Goal: Task Accomplishment & Management: Use online tool/utility

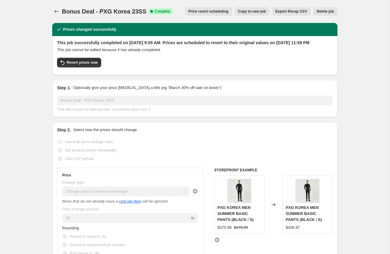
select select "margin"
select select "remove"
select select "collection"
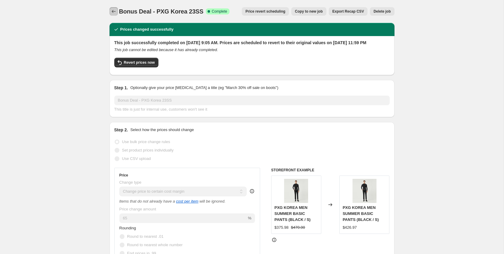
click at [115, 11] on icon "Price change jobs" at bounding box center [114, 11] width 6 height 6
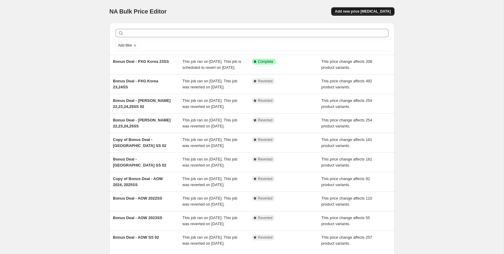
click at [368, 13] on span "Add new price [MEDICAL_DATA]" at bounding box center [363, 11] width 56 height 5
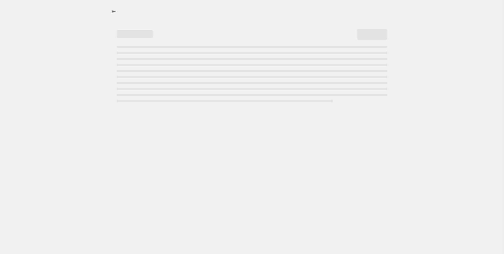
select select "percentage"
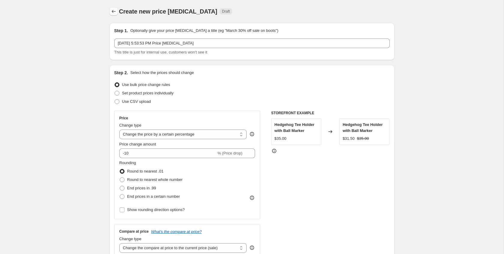
click at [114, 12] on icon "Price change jobs" at bounding box center [114, 11] width 6 height 6
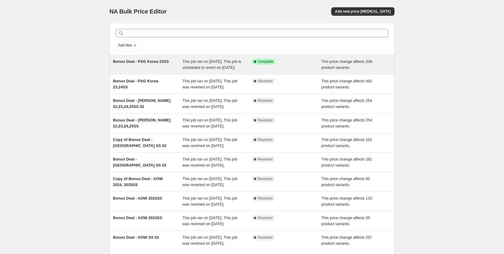
click at [289, 71] on div "Success Complete Complete" at bounding box center [287, 65] width 70 height 12
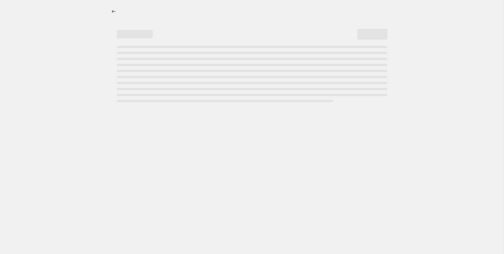
select select "margin"
select select "remove"
select select "collection"
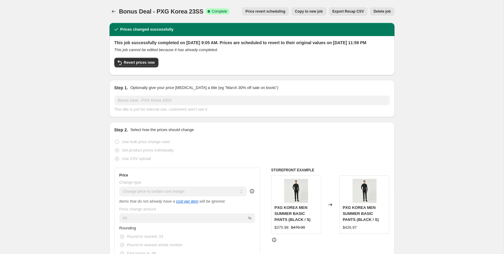
click at [307, 13] on span "Copy to new job" at bounding box center [309, 11] width 28 height 5
select select "margin"
select select "remove"
select select "collection"
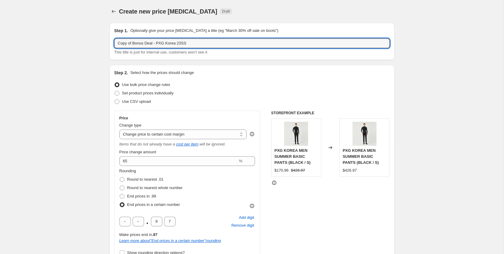
drag, startPoint x: 133, startPoint y: 44, endPoint x: 108, endPoint y: 43, distance: 25.2
click at [168, 44] on input "Bonus Deal - PXG Korea 23SS" at bounding box center [252, 43] width 276 height 10
type input "Bonus Deal - PXG Korea 24SS"
click at [210, 100] on div "Use CSV upload" at bounding box center [252, 101] width 276 height 8
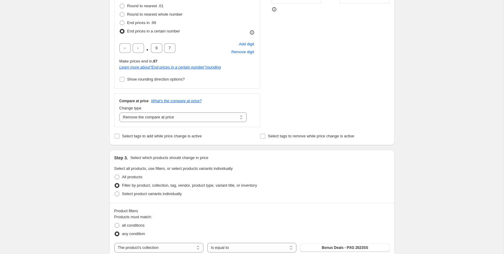
scroll to position [258, 0]
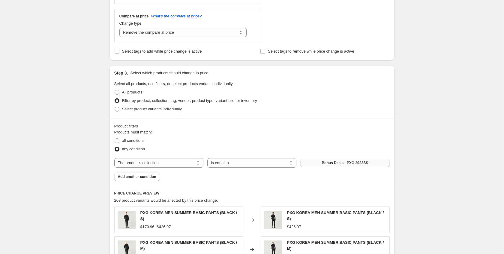
click at [342, 163] on span "Bonus Deals - PXG 2023SS" at bounding box center [345, 162] width 47 height 5
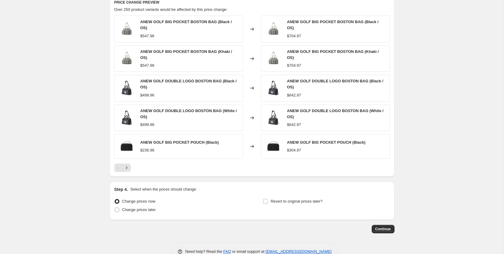
scroll to position [460, 0]
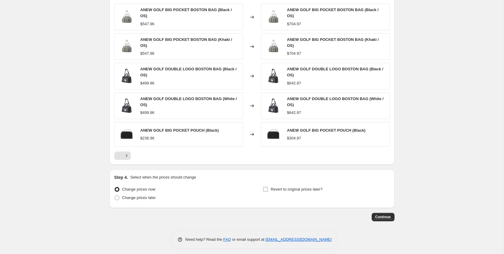
click at [268, 187] on input "Revert to original prices later?" at bounding box center [265, 189] width 5 height 5
checkbox input "true"
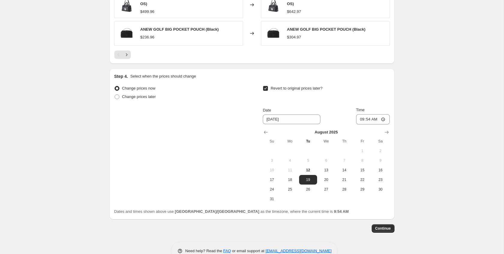
scroll to position [566, 0]
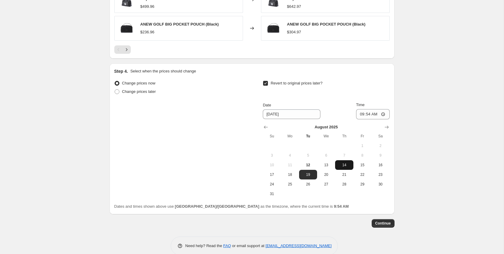
click at [344, 164] on button "14" at bounding box center [344, 165] width 18 height 10
type input "[DATE]"
click at [384, 112] on input "09:54" at bounding box center [373, 114] width 34 height 10
type input "23:00"
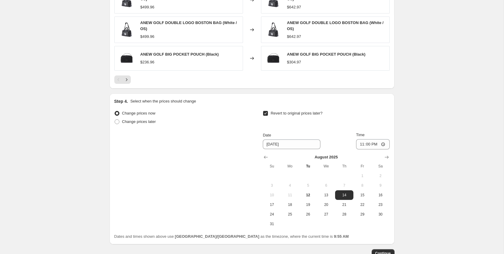
scroll to position [573, 0]
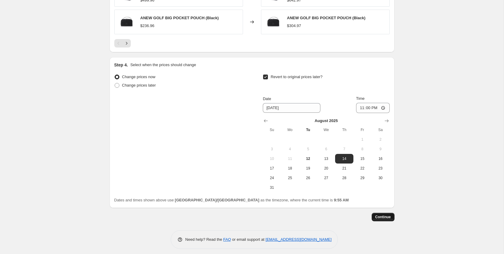
click at [389, 215] on span "Continue" at bounding box center [384, 216] width 16 height 5
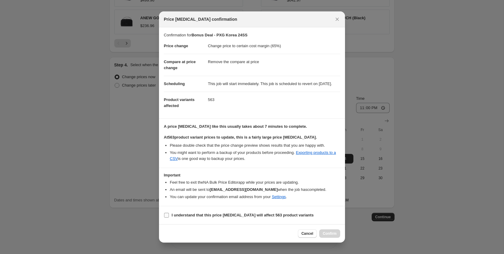
click at [221, 217] on b "I understand that this price [MEDICAL_DATA] will affect 563 product variants" at bounding box center [243, 215] width 142 height 5
click at [169, 217] on input "I understand that this price [MEDICAL_DATA] will affect 563 product variants" at bounding box center [166, 215] width 5 height 5
checkbox input "true"
click at [328, 236] on span "Confirm" at bounding box center [330, 233] width 14 height 5
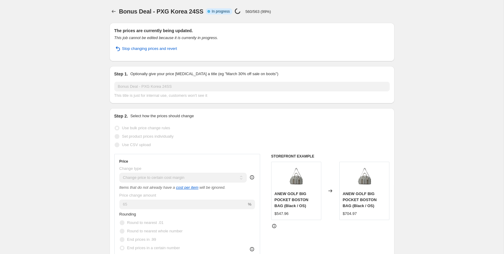
select select "margin"
select select "remove"
select select "collection"
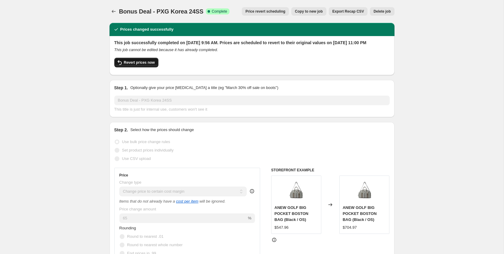
click at [146, 65] on span "Revert prices now" at bounding box center [139, 62] width 31 height 5
checkbox input "false"
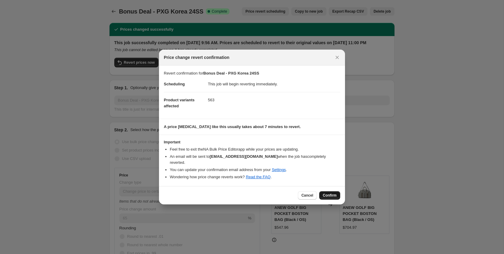
click at [334, 193] on span "Confirm" at bounding box center [330, 195] width 14 height 5
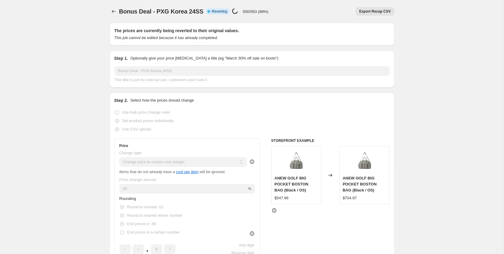
select select "margin"
select select "remove"
select select "collection"
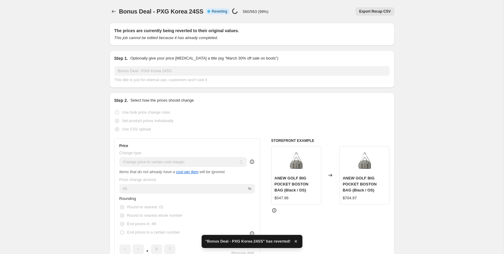
checkbox input "true"
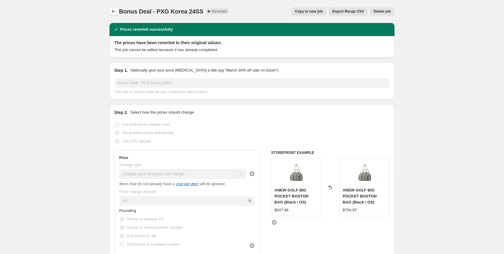
click at [113, 11] on icon "Price change jobs" at bounding box center [114, 11] width 6 height 6
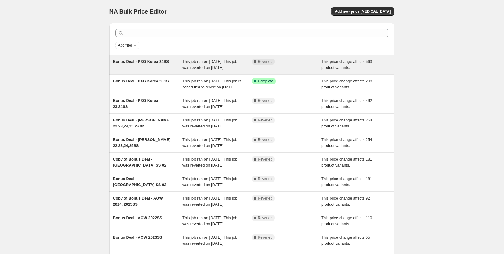
click at [213, 69] on span "This job ran on [DATE]. This job was reverted on [DATE]." at bounding box center [210, 64] width 55 height 11
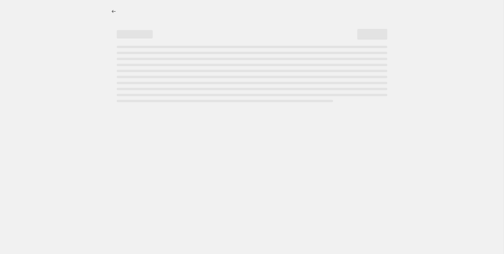
select select "margin"
select select "remove"
select select "collection"
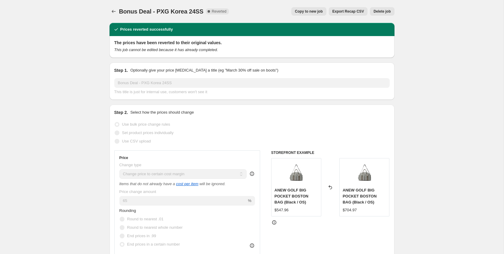
click at [315, 11] on span "Copy to new job" at bounding box center [309, 11] width 28 height 5
select select "margin"
select select "remove"
select select "collection"
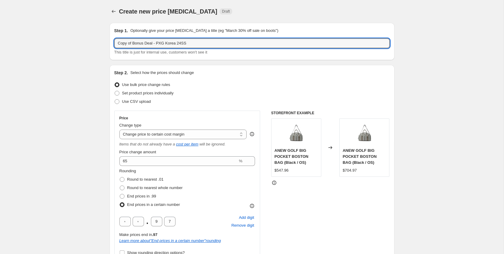
drag, startPoint x: 133, startPoint y: 44, endPoint x: 109, endPoint y: 44, distance: 23.7
click at [110, 44] on div "Step 1. Optionally give your price [MEDICAL_DATA] a title (eg "March 30% off sa…" at bounding box center [252, 41] width 285 height 37
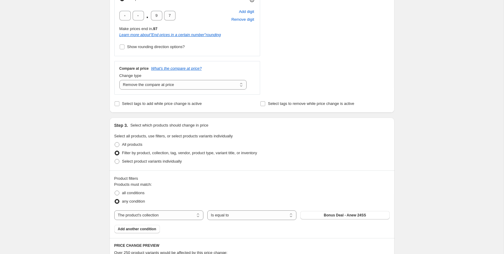
scroll to position [207, 0]
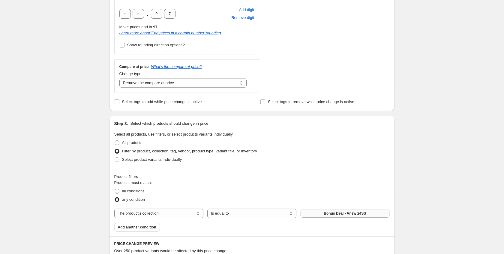
type input "Bonus Deal - PXG Korea 24SS"
click at [330, 214] on span "Bonus Deal - Anew 24SS" at bounding box center [345, 213] width 42 height 5
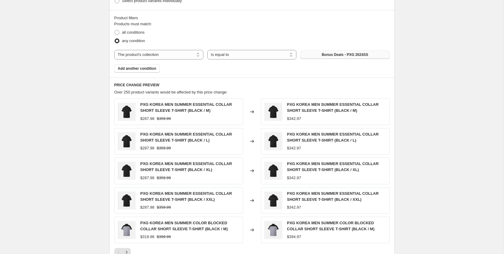
scroll to position [466, 0]
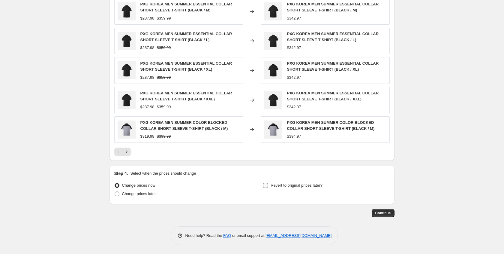
click at [289, 186] on span "Revert to original prices later?" at bounding box center [297, 185] width 52 height 5
click at [268, 186] on input "Revert to original prices later?" at bounding box center [265, 185] width 5 height 5
checkbox input "true"
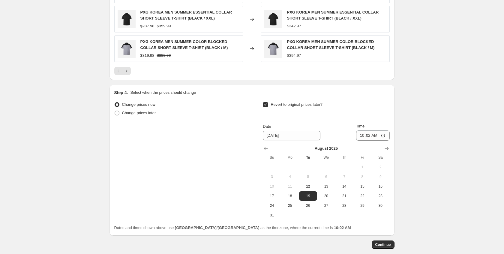
scroll to position [575, 0]
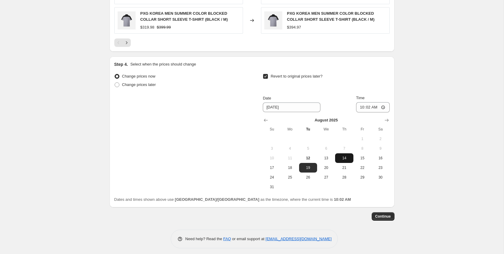
click at [338, 160] on span "14" at bounding box center [344, 158] width 13 height 5
type input "[DATE]"
click at [382, 107] on input "10:02" at bounding box center [373, 107] width 34 height 10
type input "23:59"
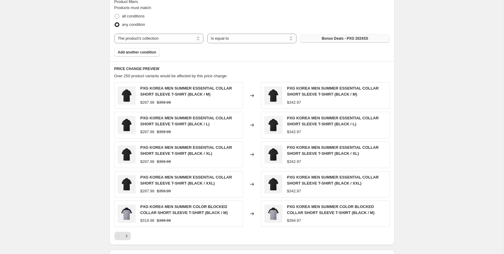
scroll to position [578, 0]
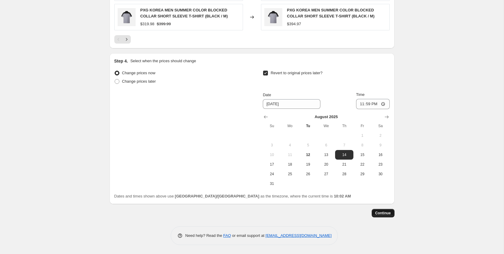
click at [385, 215] on span "Continue" at bounding box center [384, 212] width 16 height 5
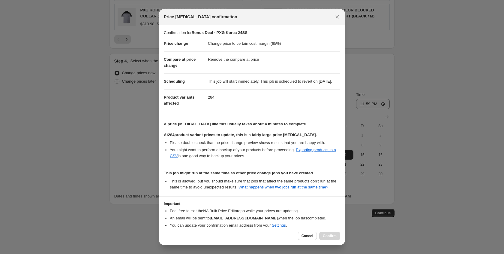
scroll to position [44, 0]
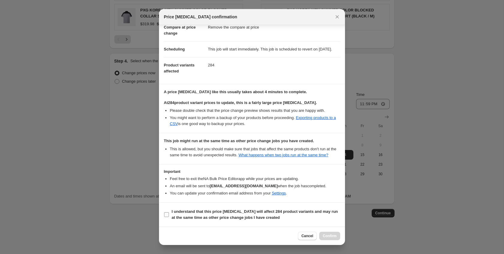
click at [247, 211] on b "I understand that this price [MEDICAL_DATA] will affect 284 product variants an…" at bounding box center [255, 214] width 166 height 11
click at [169, 212] on input "I understand that this price [MEDICAL_DATA] will affect 284 product variants an…" at bounding box center [166, 214] width 5 height 5
checkbox input "true"
click at [334, 236] on span "Confirm" at bounding box center [330, 235] width 14 height 5
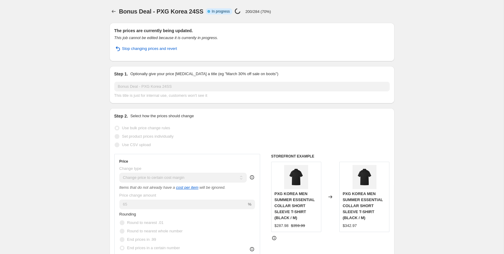
select select "margin"
select select "remove"
select select "collection"
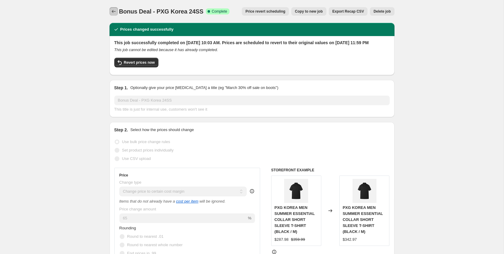
click at [113, 13] on icon "Price change jobs" at bounding box center [114, 11] width 6 height 6
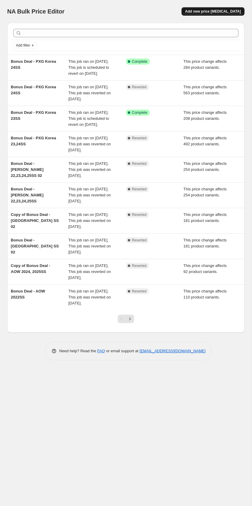
click at [204, 12] on span "Add new price [MEDICAL_DATA]" at bounding box center [213, 11] width 56 height 5
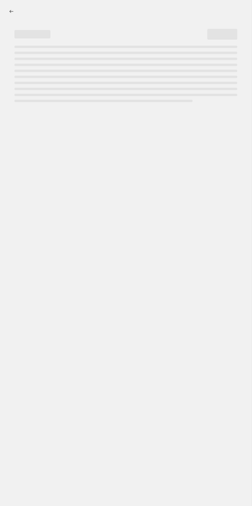
select select "percentage"
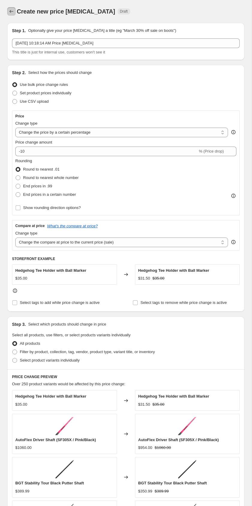
click at [10, 13] on icon "Price change jobs" at bounding box center [11, 11] width 6 height 6
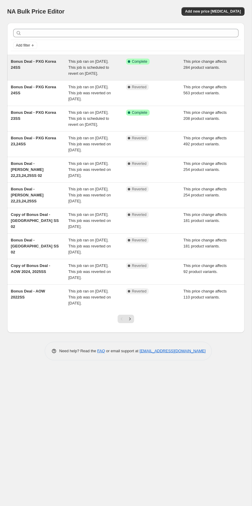
click at [132, 74] on div "Success Complete Complete" at bounding box center [155, 68] width 58 height 18
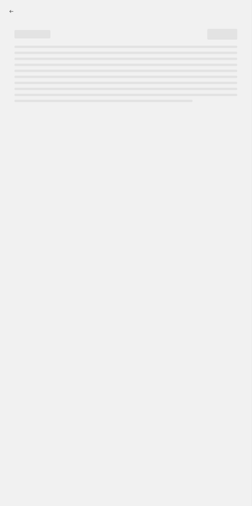
select select "margin"
select select "remove"
select select "collection"
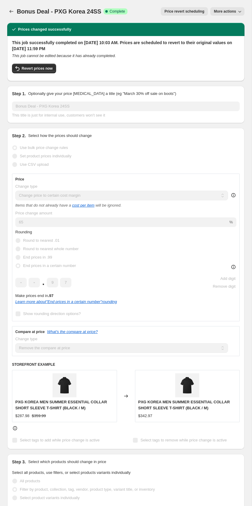
click at [224, 11] on span "More actions" at bounding box center [225, 11] width 22 height 5
click at [231, 25] on span "Copy to new job" at bounding box center [227, 24] width 28 height 5
select select "margin"
select select "remove"
select select "collection"
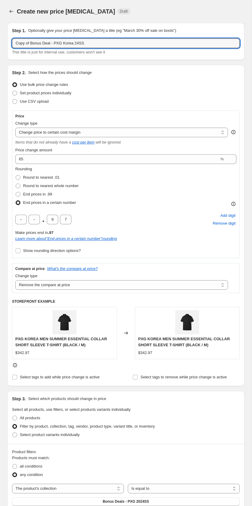
drag, startPoint x: 30, startPoint y: 45, endPoint x: -9, endPoint y: 43, distance: 39.4
click at [0, 43] on html "Home Settings Plans Skip to content Create new price change job. This page is r…" at bounding box center [126, 253] width 252 height 506
click at [66, 43] on input "Bonus Deal - PXG Korea 24SS" at bounding box center [126, 43] width 228 height 10
type input "Bonus Deal - PXG Korea 25SS"
click at [140, 80] on div "Use bulk price change rules" at bounding box center [126, 84] width 228 height 8
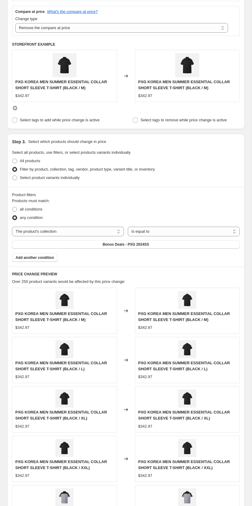
scroll to position [287, 0]
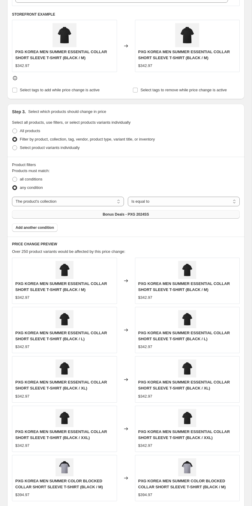
click at [141, 216] on span "Bonus Deals - PXG 2024SS" at bounding box center [126, 214] width 47 height 5
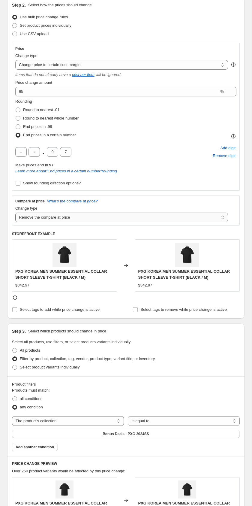
scroll to position [0, 0]
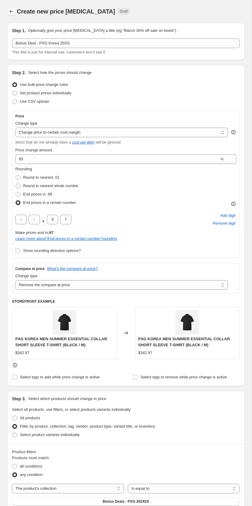
click at [12, 11] on icon "Price change jobs" at bounding box center [11, 11] width 6 height 6
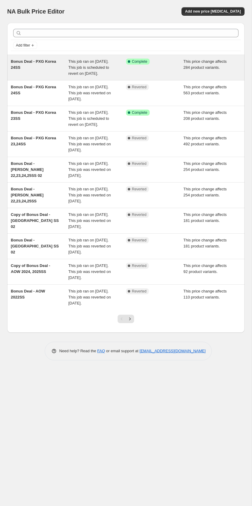
click at [107, 68] on div "This job ran on [DATE]. This job is scheduled to revert on [DATE]." at bounding box center [97, 68] width 58 height 18
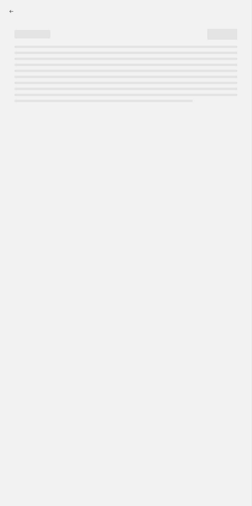
select select "margin"
select select "remove"
select select "collection"
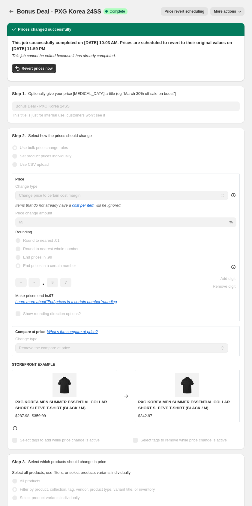
click at [228, 11] on span "More actions" at bounding box center [225, 11] width 22 height 5
click at [229, 24] on span "Copy to new job" at bounding box center [227, 24] width 28 height 5
select select "margin"
select select "remove"
select select "collection"
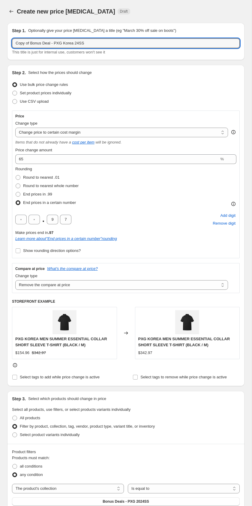
drag, startPoint x: 31, startPoint y: 44, endPoint x: 5, endPoint y: 42, distance: 26.5
click at [4, 42] on div "Step 1. Optionally give your price change job a title (eg "March 30% off sale o…" at bounding box center [123, 446] width 242 height 856
click at [65, 43] on input "Bonus Deal - PXG Korea 24SS" at bounding box center [126, 43] width 228 height 10
type input "Bonus Deal - PXG Korea 25SS"
click at [124, 79] on div "Step 2. Select how the prices should change Use bulk price change rules Set pro…" at bounding box center [126, 226] width 228 height 312
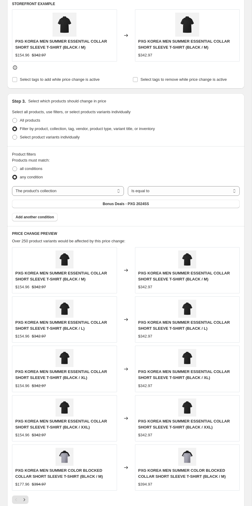
scroll to position [307, 0]
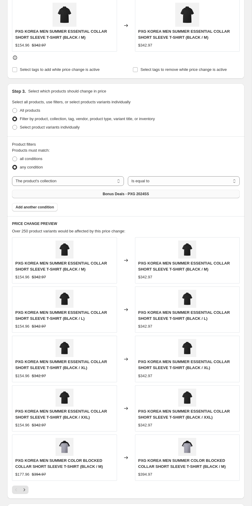
click at [150, 196] on button "Bonus Deals - PXG 2024SS" at bounding box center [126, 194] width 228 height 8
click at [143, 194] on span "Bonus Deals - PXG 2024SS" at bounding box center [126, 194] width 47 height 5
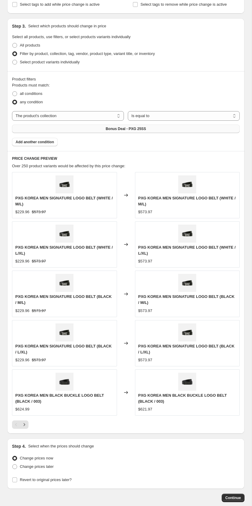
scroll to position [405, 0]
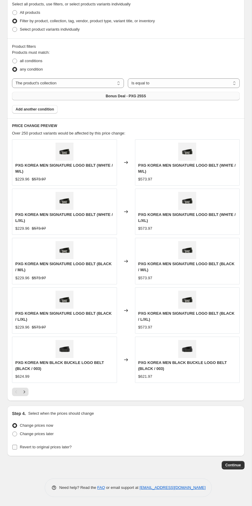
click at [40, 449] on span "Revert to original prices later?" at bounding box center [46, 447] width 52 height 6
click at [17, 449] on input "Revert to original prices later?" at bounding box center [14, 447] width 5 height 5
checkbox input "true"
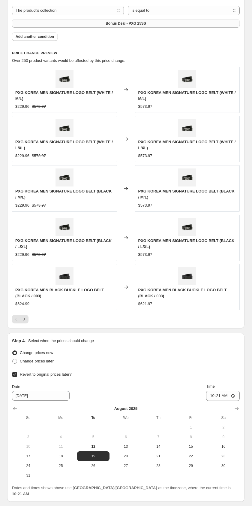
scroll to position [518, 0]
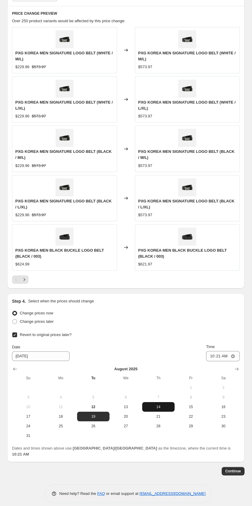
click at [153, 409] on span "14" at bounding box center [159, 406] width 28 height 5
type input "[DATE]"
click at [233, 356] on input "10:21" at bounding box center [223, 356] width 34 height 10
type input "23:59"
click at [230, 301] on div "Step 4. Select when the prices should change" at bounding box center [126, 301] width 228 height 6
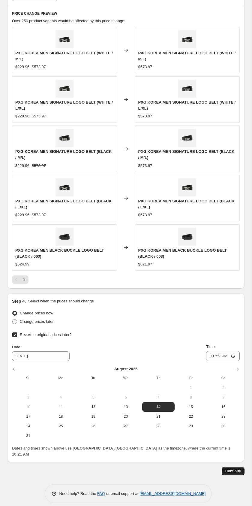
click at [228, 469] on span "Continue" at bounding box center [233, 471] width 16 height 5
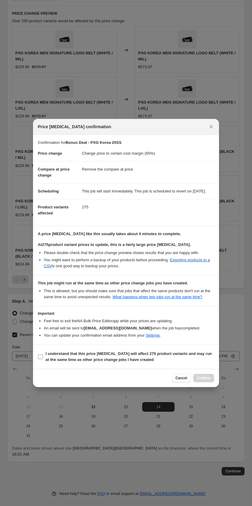
click at [143, 357] on b "I understand that this price change job will affect 275 product variants and ma…" at bounding box center [129, 356] width 166 height 11
click at [43, 357] on input "I understand that this price change job will affect 275 product variants and ma…" at bounding box center [40, 356] width 5 height 5
checkbox input "true"
click at [199, 381] on button "Confirm" at bounding box center [203, 378] width 21 height 8
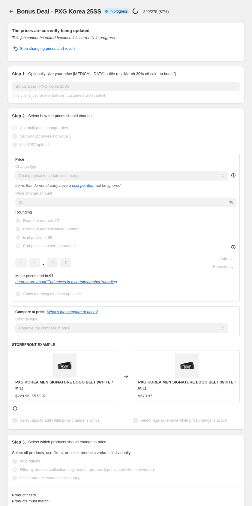
select select "margin"
select select "remove"
select select "collection"
